Goal: Check status: Check status

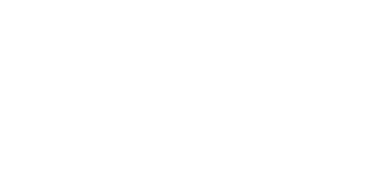
click at [82, 0] on html at bounding box center [194, 0] width 388 height 0
drag, startPoint x: 326, startPoint y: 42, endPoint x: 353, endPoint y: -17, distance: 64.7
click at [353, 0] on html at bounding box center [194, 0] width 388 height 0
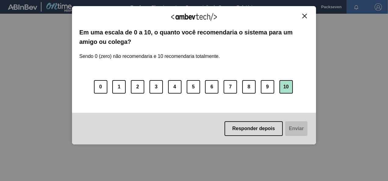
click at [284, 85] on button "10" at bounding box center [286, 86] width 13 height 13
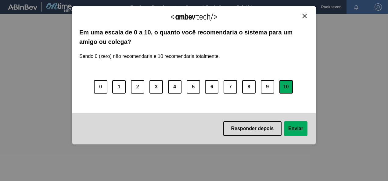
click at [296, 127] on button "Enviar" at bounding box center [296, 128] width 24 height 15
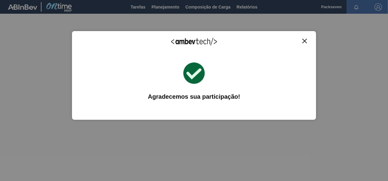
click at [307, 39] on img "Close" at bounding box center [304, 41] width 5 height 5
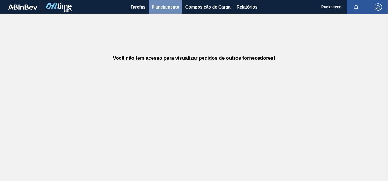
click at [158, 4] on span "Planejamento" at bounding box center [166, 6] width 28 height 7
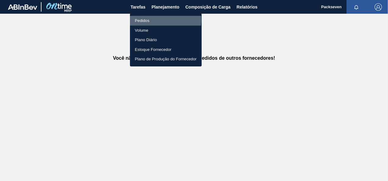
click at [147, 20] on li "Pedidos" at bounding box center [166, 21] width 72 height 10
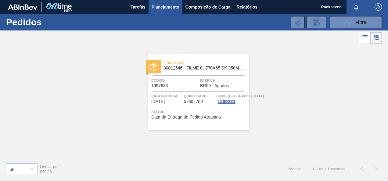
click at [213, 73] on div "Finalizado 30012546 - FILME C. 770X65 SK 350ML C12 429 Código 1997683 Fábrica B…" at bounding box center [198, 92] width 101 height 76
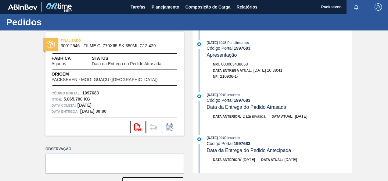
drag, startPoint x: 385, startPoint y: 100, endPoint x: 386, endPoint y: 111, distance: 11.6
click at [386, 111] on div "FINALIZADO 30012546 - FILME C. 770X65 SK 350ML C12 429 Fábrica Agudos Status Da…" at bounding box center [194, 102] width 388 height 143
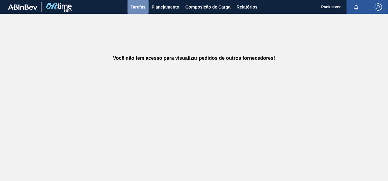
click at [136, 7] on span "Tarefas" at bounding box center [138, 6] width 15 height 7
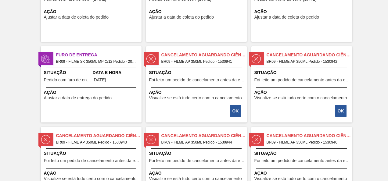
scroll to position [85, 0]
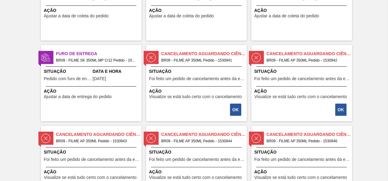
click at [120, 67] on div "Furo de Entrega BR09 - FILME SK 350ML MP C/12 Pedido - 2010676 Situação Pedido …" at bounding box center [91, 83] width 101 height 76
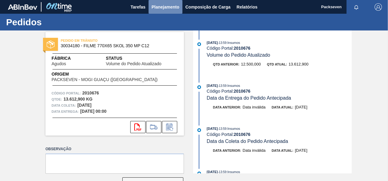
click at [166, 9] on span "Planejamento" at bounding box center [166, 6] width 28 height 7
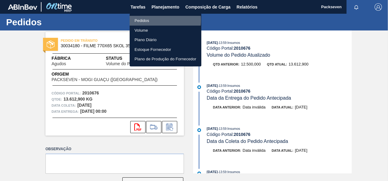
click at [146, 20] on li "Pedidos" at bounding box center [166, 21] width 72 height 10
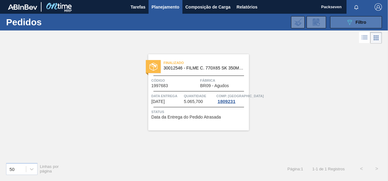
click at [356, 20] on span "Filtro" at bounding box center [361, 22] width 11 height 5
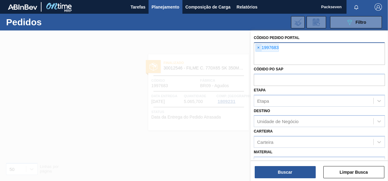
click at [258, 47] on span "×" at bounding box center [259, 47] width 6 height 7
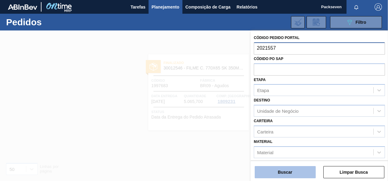
type input "2021557"
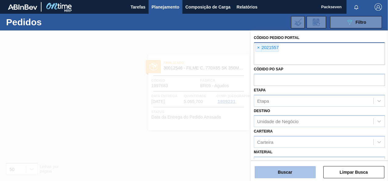
click at [299, 169] on button "Buscar" at bounding box center [285, 172] width 61 height 12
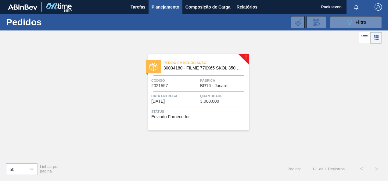
click at [245, 52] on div "!" at bounding box center [249, 54] width 22 height 22
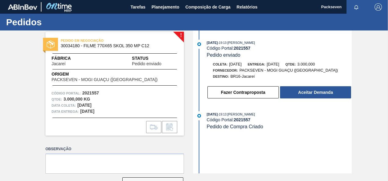
click at [385, 170] on div "! PEDIDO EM NEGOCIAÇÃO 30034180 - FILME 770X65 SKOL 350 MP C12 Fábrica Jacareí …" at bounding box center [194, 102] width 388 height 143
